Goal: Find specific page/section: Find specific page/section

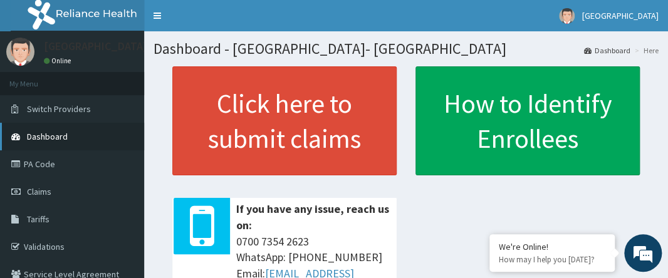
click at [68, 135] on link "Dashboard" at bounding box center [72, 137] width 144 height 28
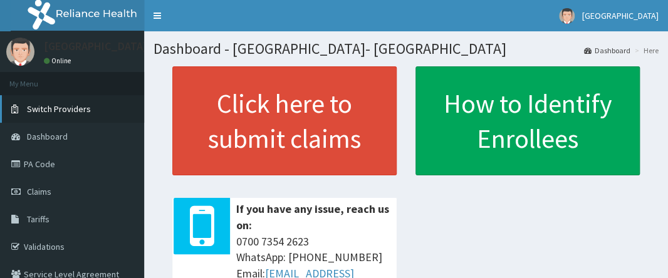
click at [65, 108] on span "Switch Providers" at bounding box center [59, 108] width 64 height 11
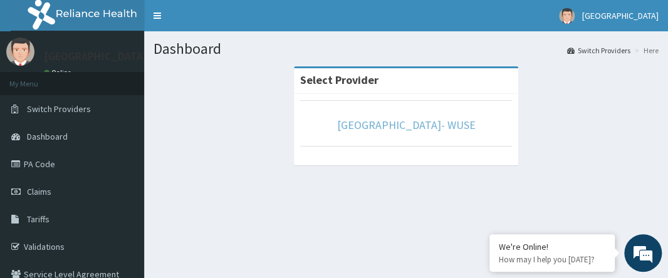
click at [419, 130] on link "[GEOGRAPHIC_DATA]- WUSE" at bounding box center [406, 125] width 138 height 14
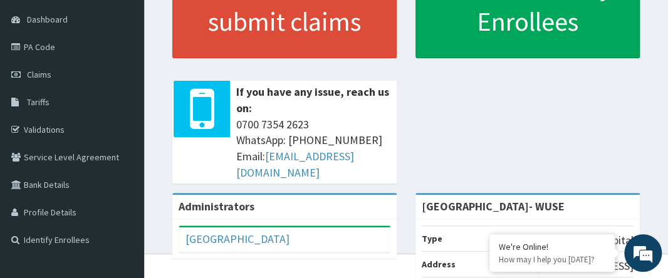
scroll to position [53, 0]
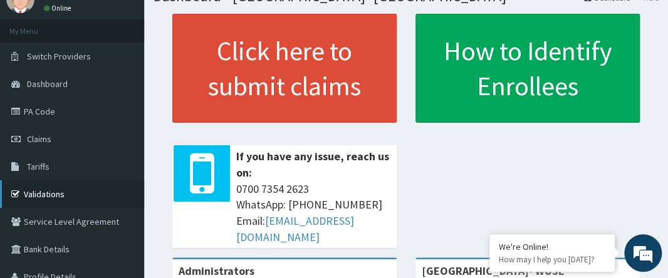
click at [51, 194] on link "Validations" at bounding box center [72, 194] width 144 height 28
